Goal: Information Seeking & Learning: Learn about a topic

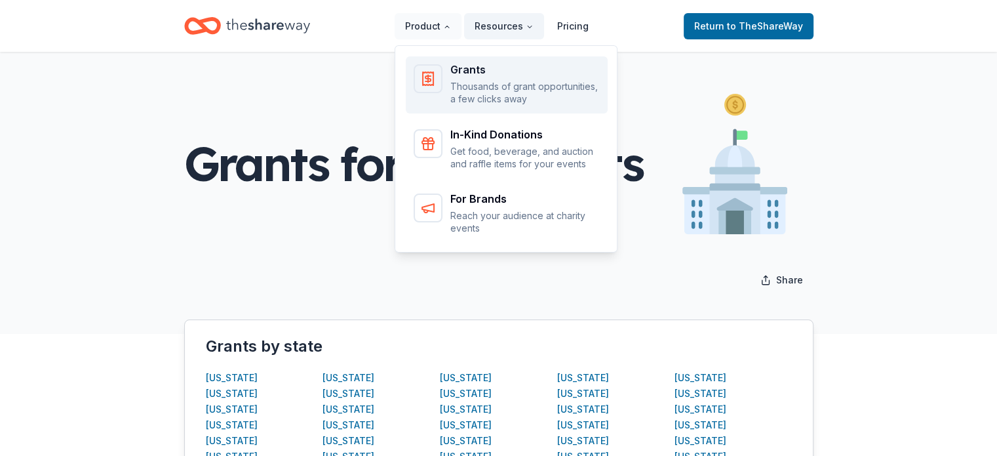
click at [481, 85] on p "Thousands of grant opportunities, a few clicks away" at bounding box center [524, 93] width 149 height 26
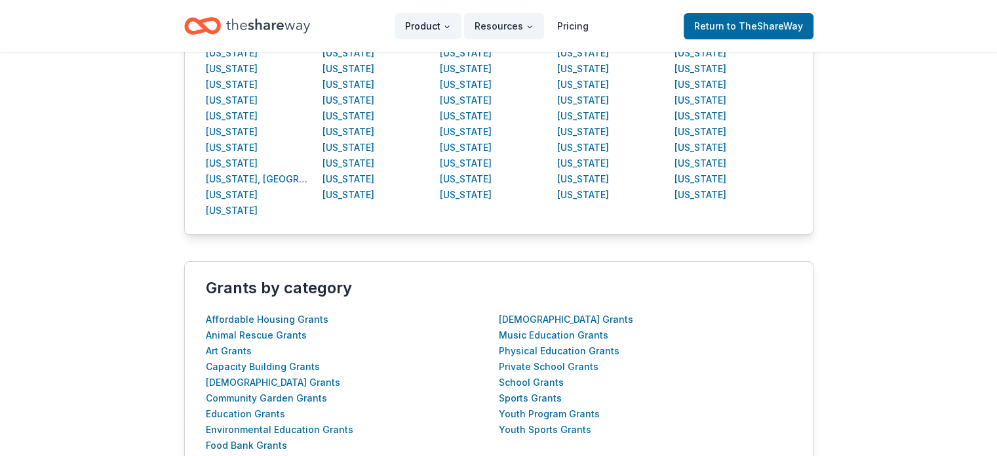
scroll to position [516, 0]
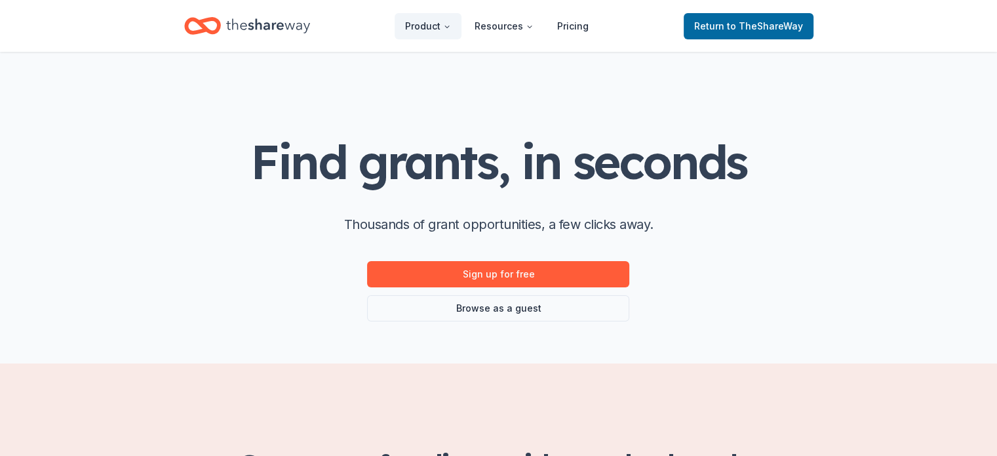
click at [488, 309] on link "Browse as a guest" at bounding box center [498, 308] width 262 height 26
click at [497, 310] on link "Browse as a guest" at bounding box center [498, 308] width 262 height 26
click at [487, 307] on link "Browse as a guest" at bounding box center [498, 308] width 262 height 26
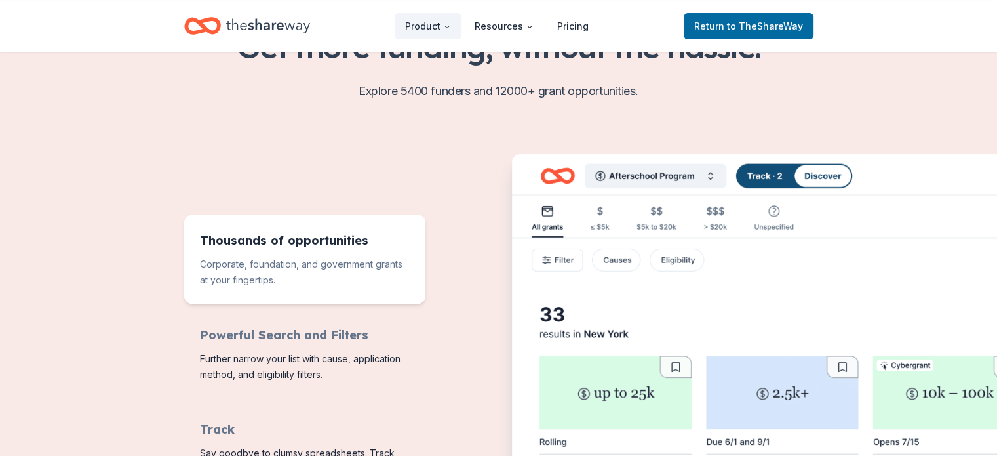
scroll to position [100, 0]
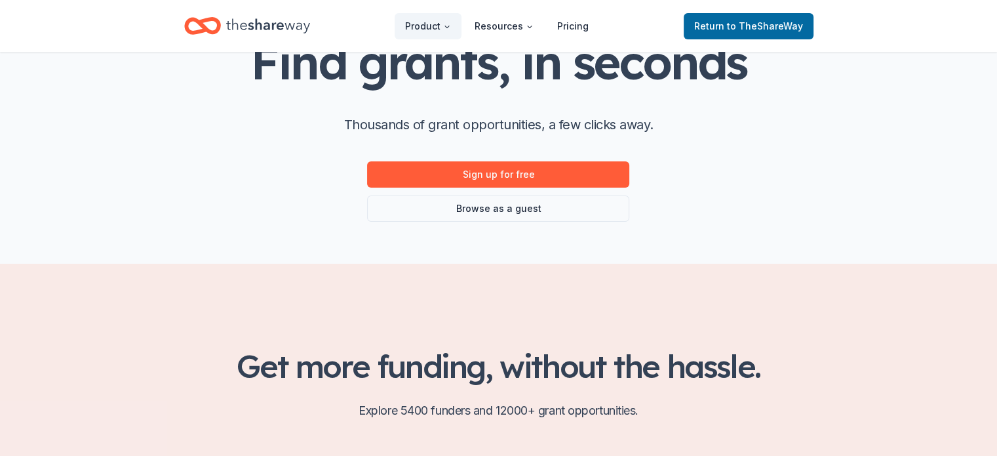
click at [501, 204] on link "Browse as a guest" at bounding box center [498, 208] width 262 height 26
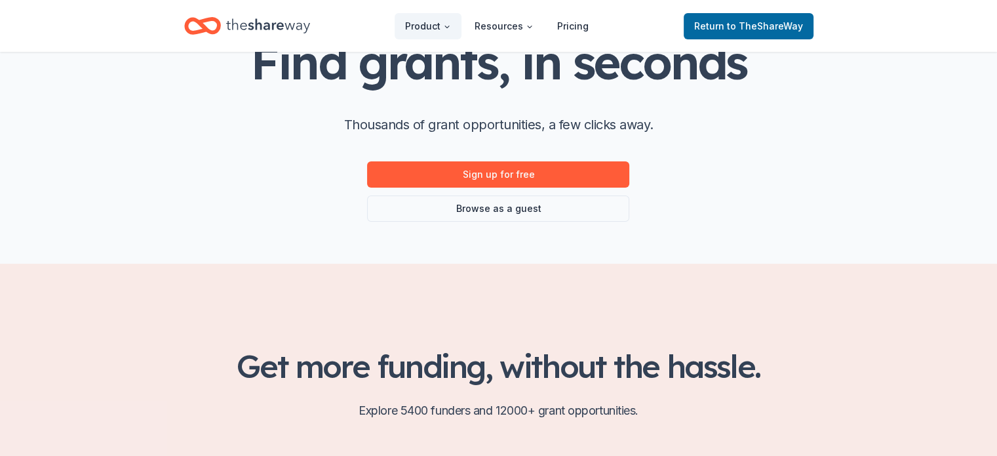
click at [501, 204] on link "Browse as a guest" at bounding box center [498, 208] width 262 height 26
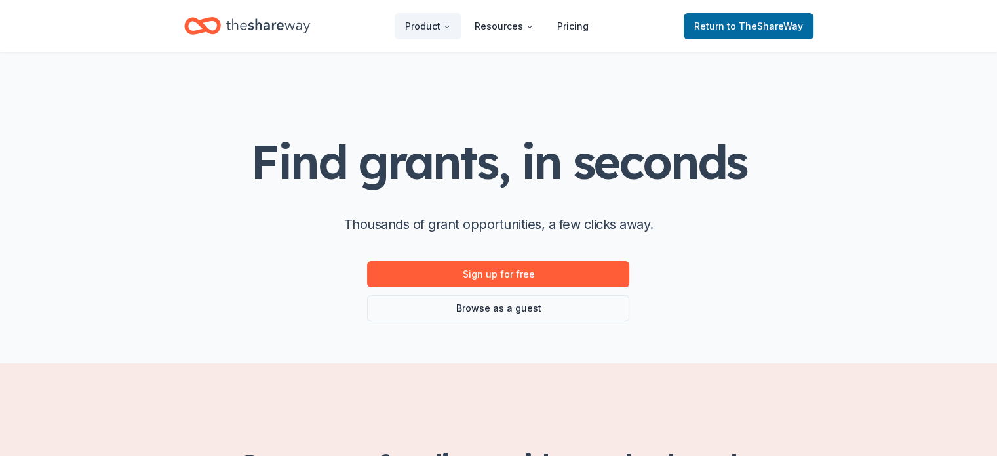
click at [292, 23] on icon "Home" at bounding box center [268, 25] width 84 height 27
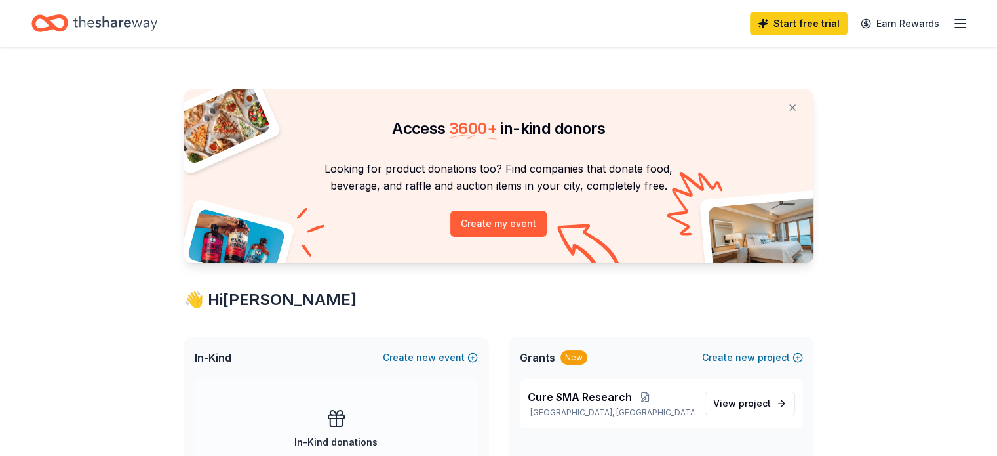
click at [953, 26] on icon "button" at bounding box center [961, 24] width 16 height 16
click at [725, 397] on span "View project" at bounding box center [742, 403] width 58 height 16
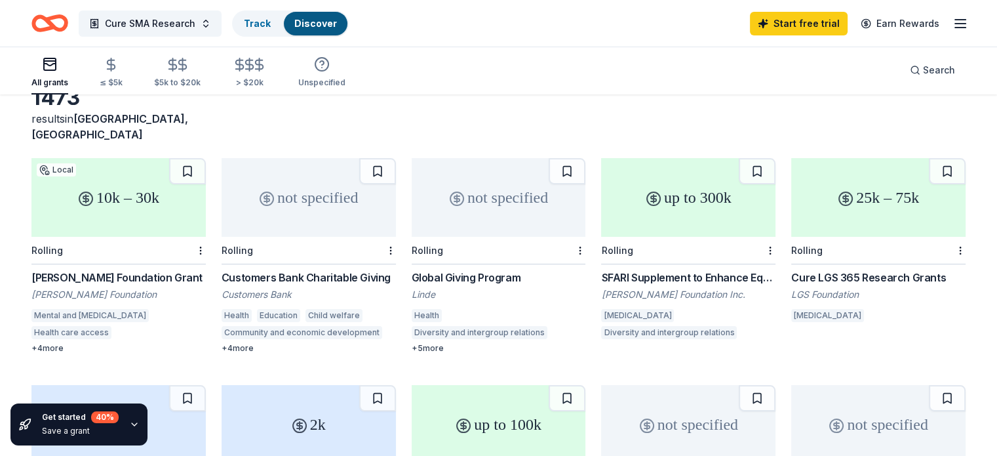
scroll to position [76, 0]
click at [182, 189] on div "10k – 30k" at bounding box center [118, 198] width 174 height 79
click at [331, 188] on div "not specified" at bounding box center [309, 198] width 174 height 79
click at [518, 183] on div "not specified" at bounding box center [499, 198] width 174 height 79
click at [679, 189] on div "up to 300k" at bounding box center [688, 198] width 174 height 79
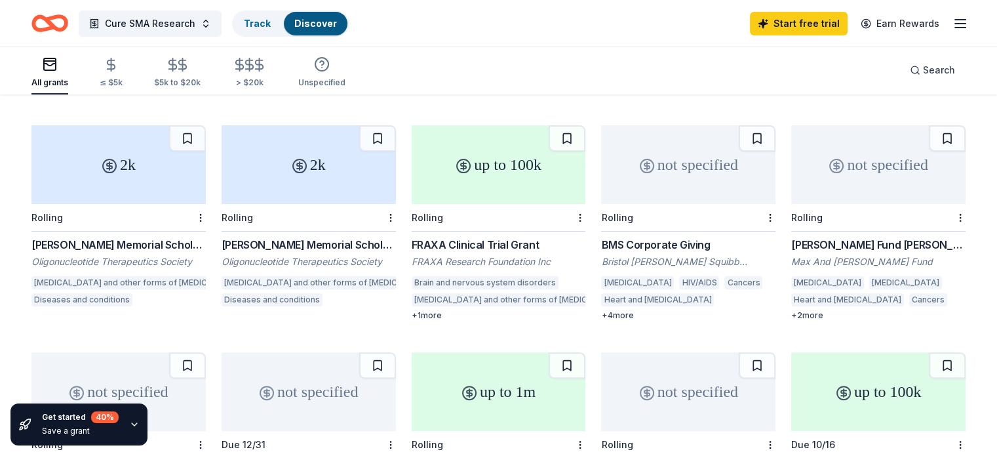
scroll to position [330, 0]
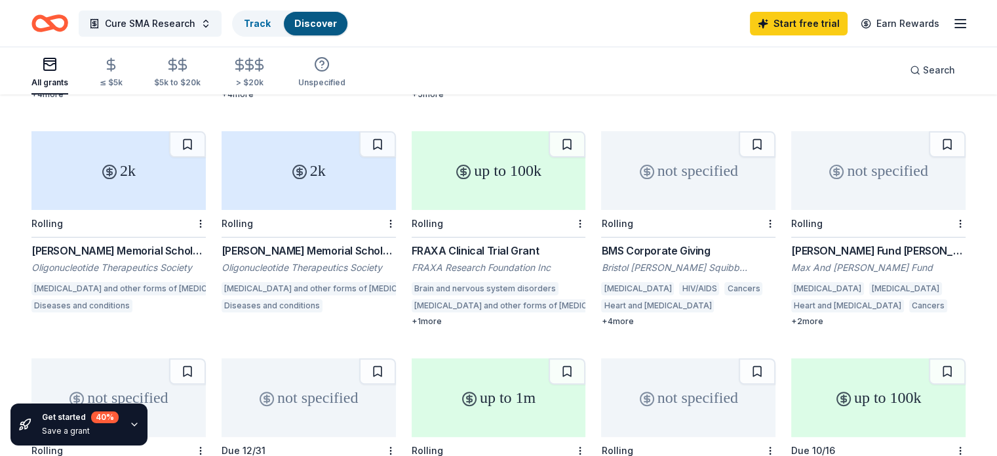
drag, startPoint x: 775, startPoint y: 233, endPoint x: 858, endPoint y: 224, distance: 83.8
click at [858, 224] on div "10k – 30k Local Rolling Blowitz-Ridgeway Foundation Grant Blowitz-Ridgeway Foun…" at bounding box center [498, 342] width 934 height 876
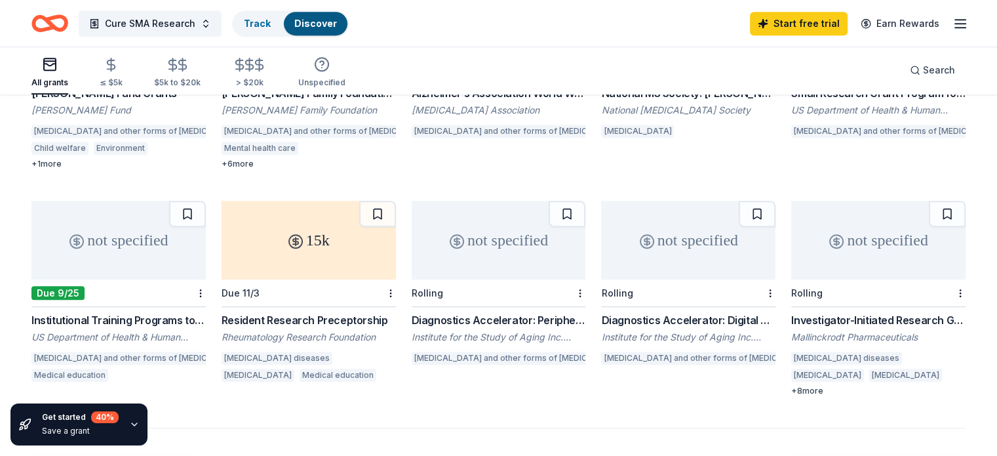
scroll to position [718, 0]
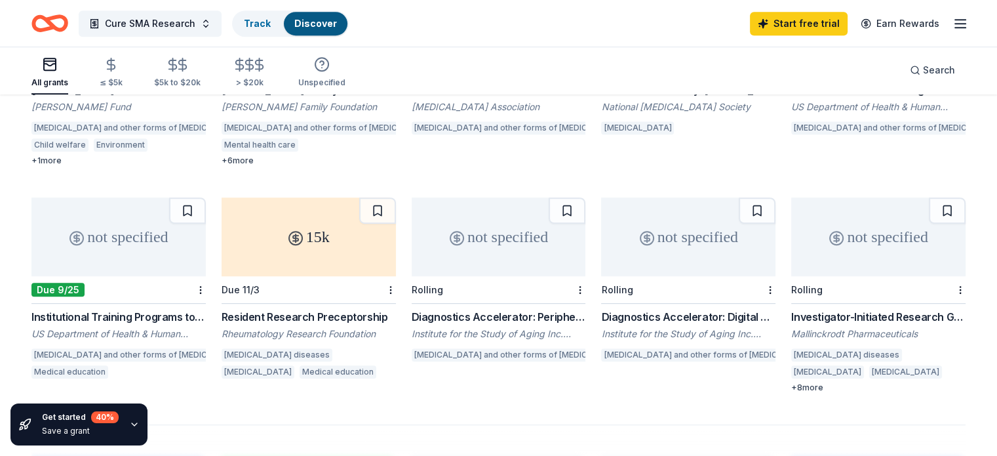
click at [794, 382] on div "+ 8 more" at bounding box center [878, 387] width 174 height 10
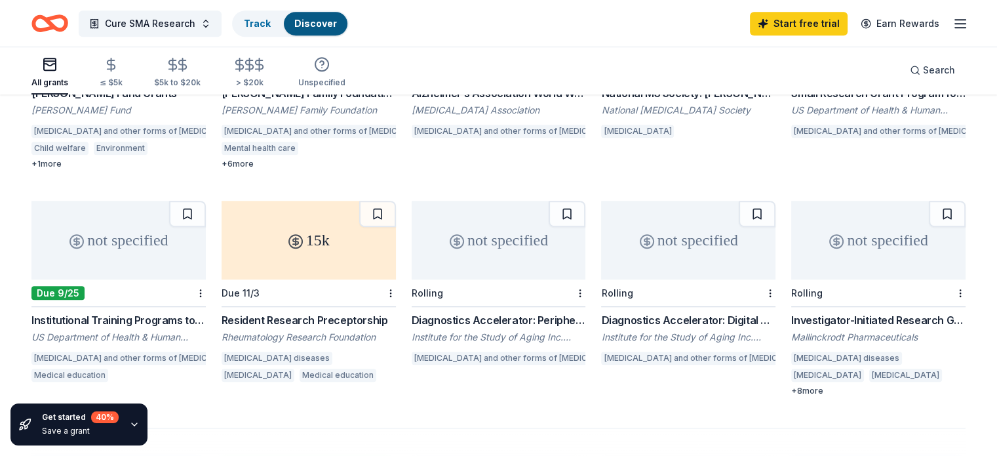
scroll to position [709, 0]
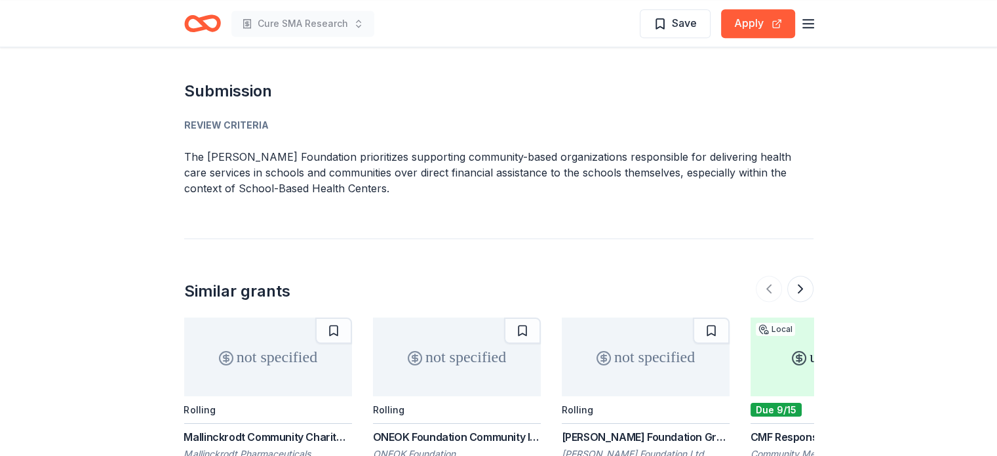
scroll to position [1735, 0]
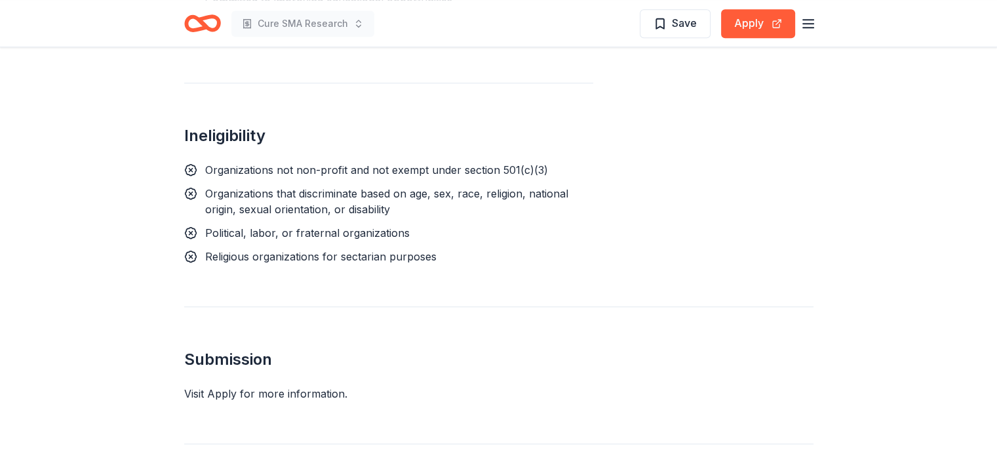
scroll to position [1037, 0]
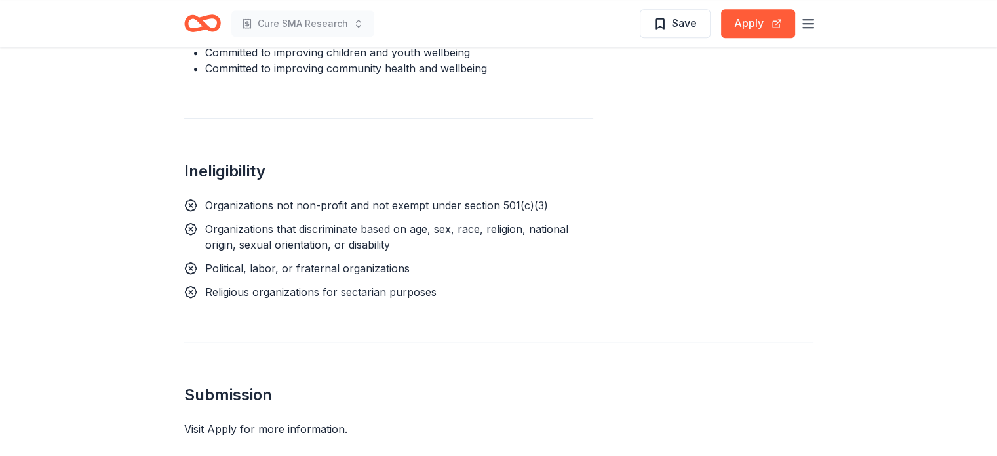
click at [761, 20] on button "Apply" at bounding box center [758, 23] width 74 height 29
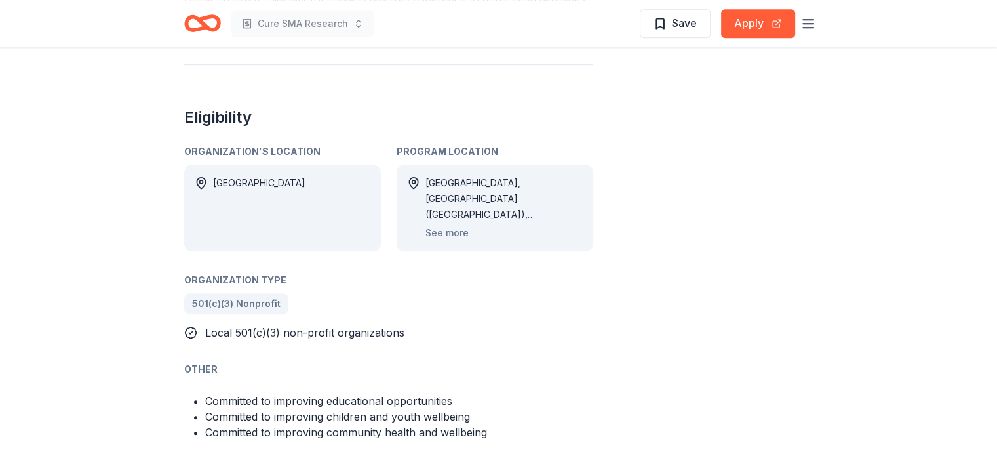
scroll to position [669, 0]
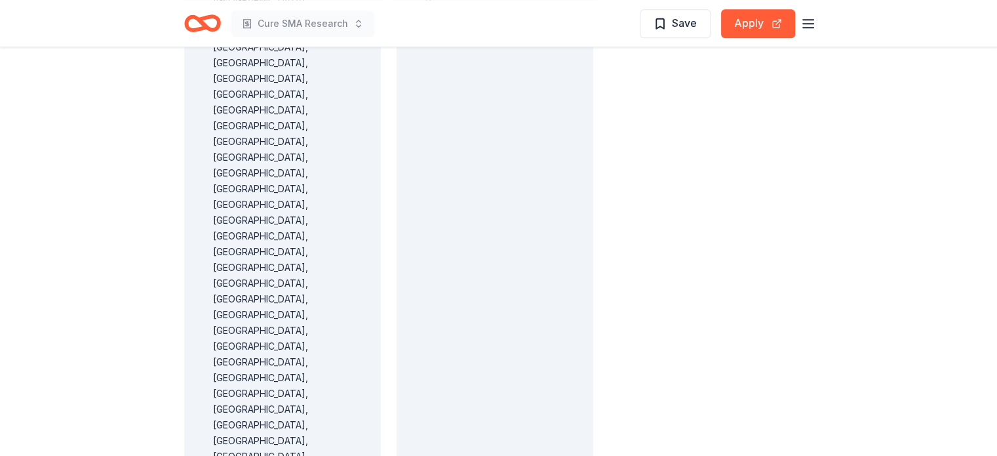
scroll to position [1133, 0]
click at [744, 22] on button "Apply" at bounding box center [758, 23] width 74 height 29
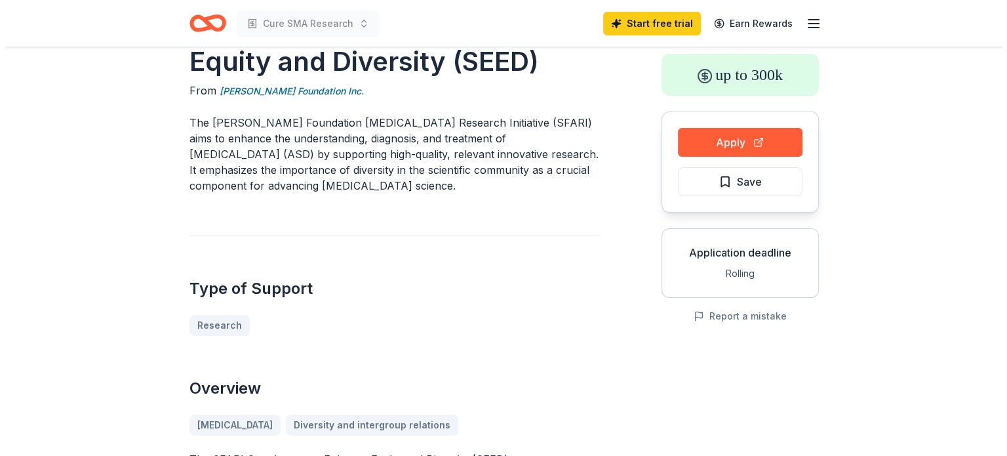
scroll to position [81, 0]
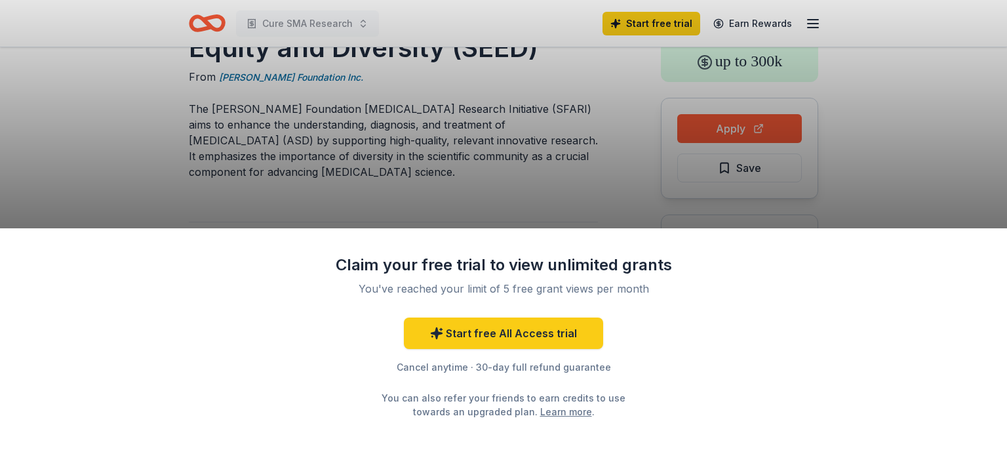
click at [488, 186] on div "Claim your free trial to view unlimited grants You've reached your limit of 5 f…" at bounding box center [503, 228] width 1007 height 456
click at [512, 340] on link "Start free All Access trial" at bounding box center [503, 332] width 199 height 31
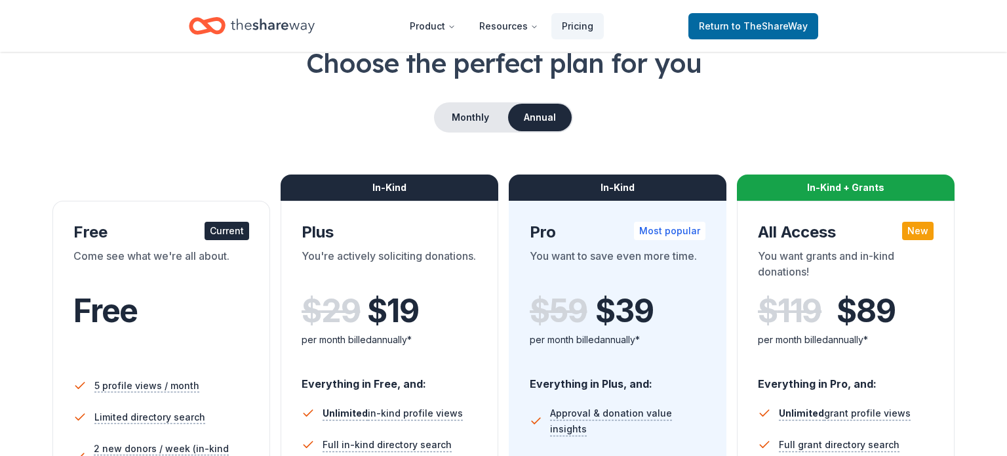
click at [530, 285] on div "You want to save even more time." at bounding box center [618, 266] width 176 height 37
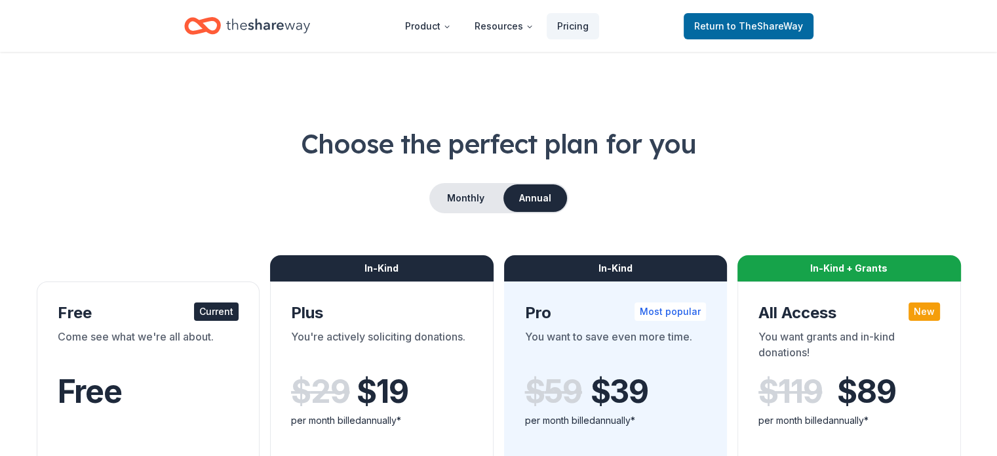
click at [220, 350] on div "Come see what we're all about." at bounding box center [149, 347] width 182 height 37
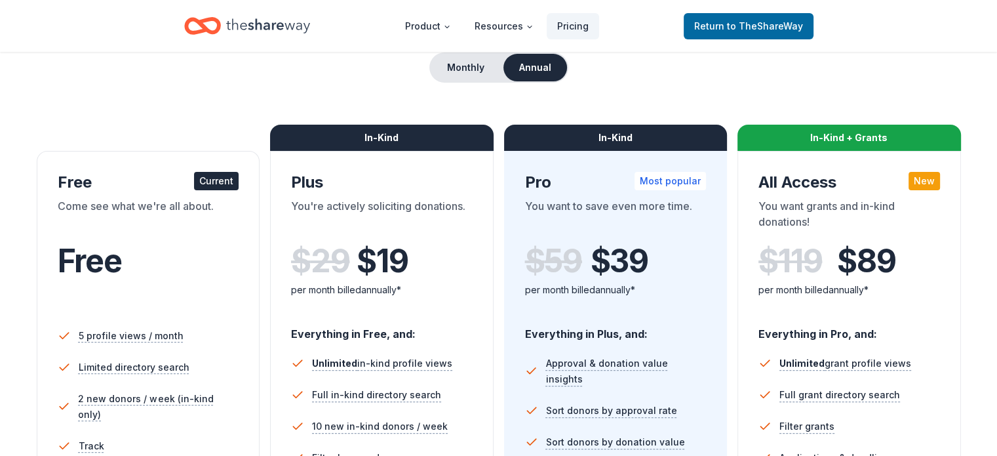
scroll to position [130, 0]
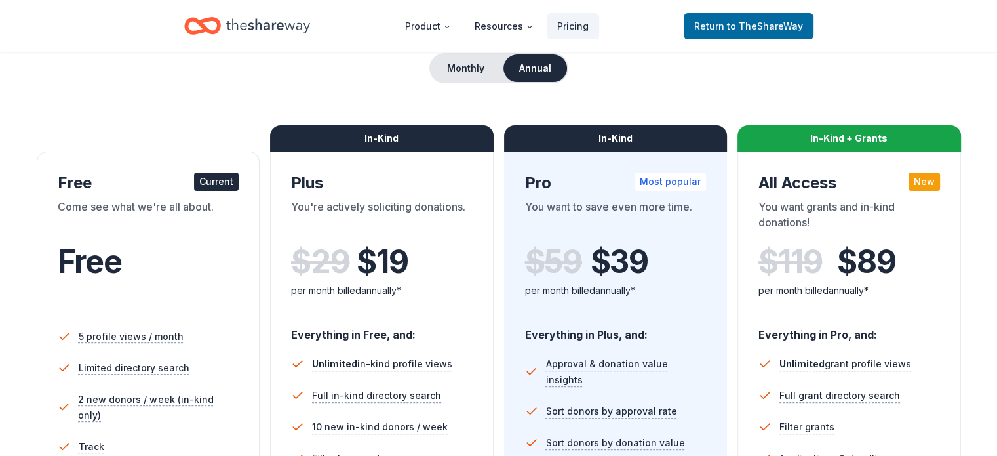
click at [805, 159] on div "In-Kind + Grants All Access New You want grants and in-kind donations! $ 119 $ …" at bounding box center [850, 420] width 224 height 538
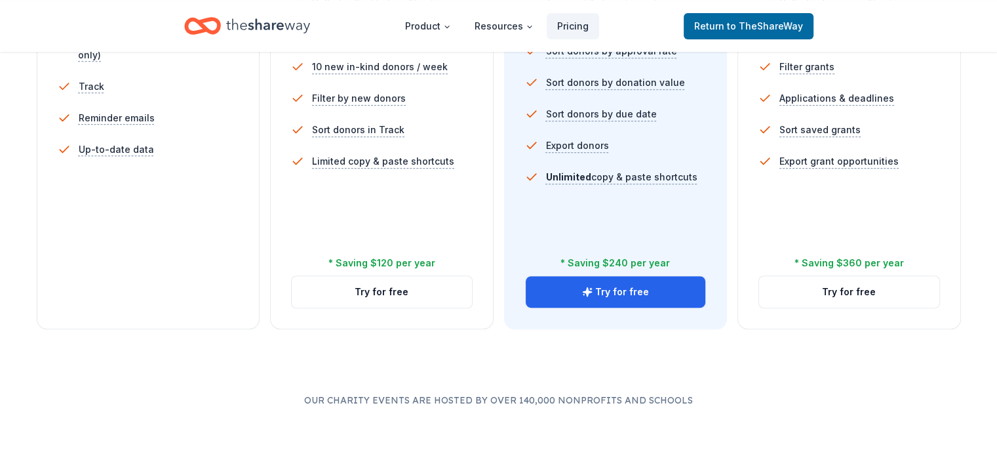
scroll to position [490, 0]
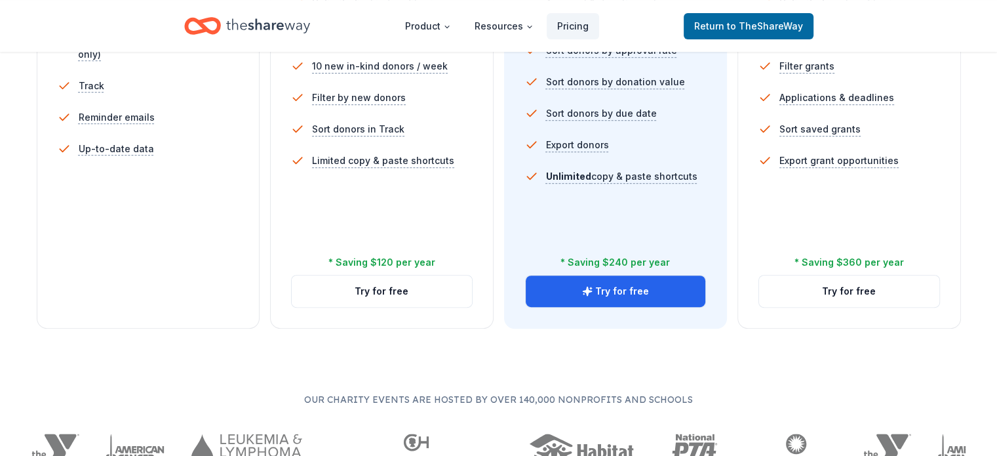
click at [835, 275] on button "Try for free" at bounding box center [849, 290] width 180 height 31
